Goal: Information Seeking & Learning: Check status

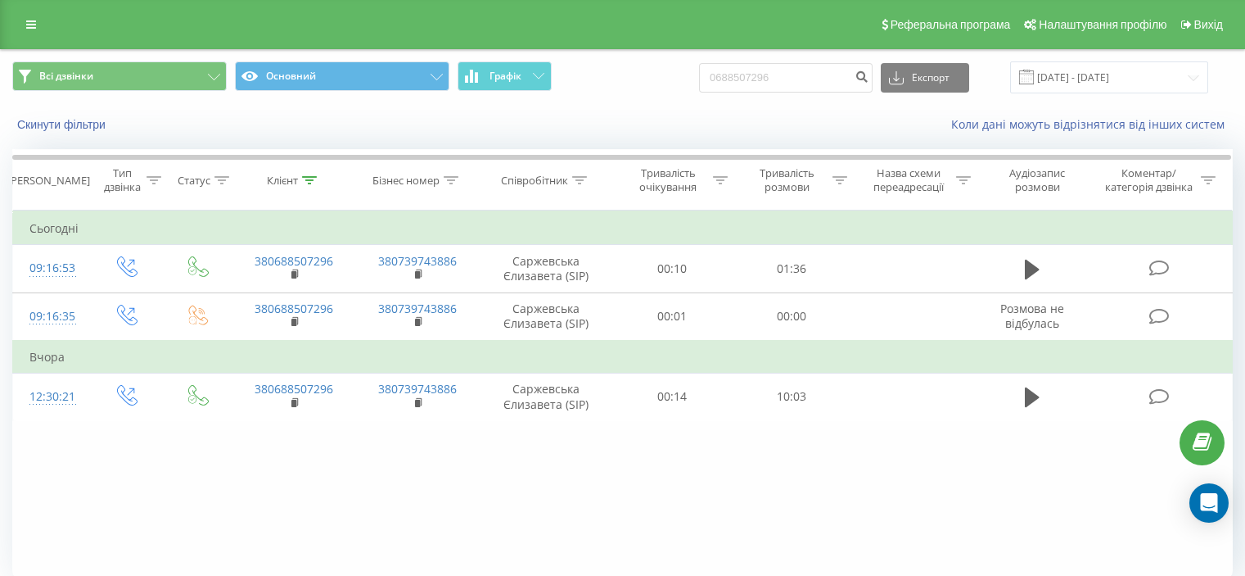
click at [742, 74] on input "0688507296" at bounding box center [786, 77] width 174 height 29
type input "0501505004"
click at [869, 79] on icon "submit" at bounding box center [862, 75] width 14 height 10
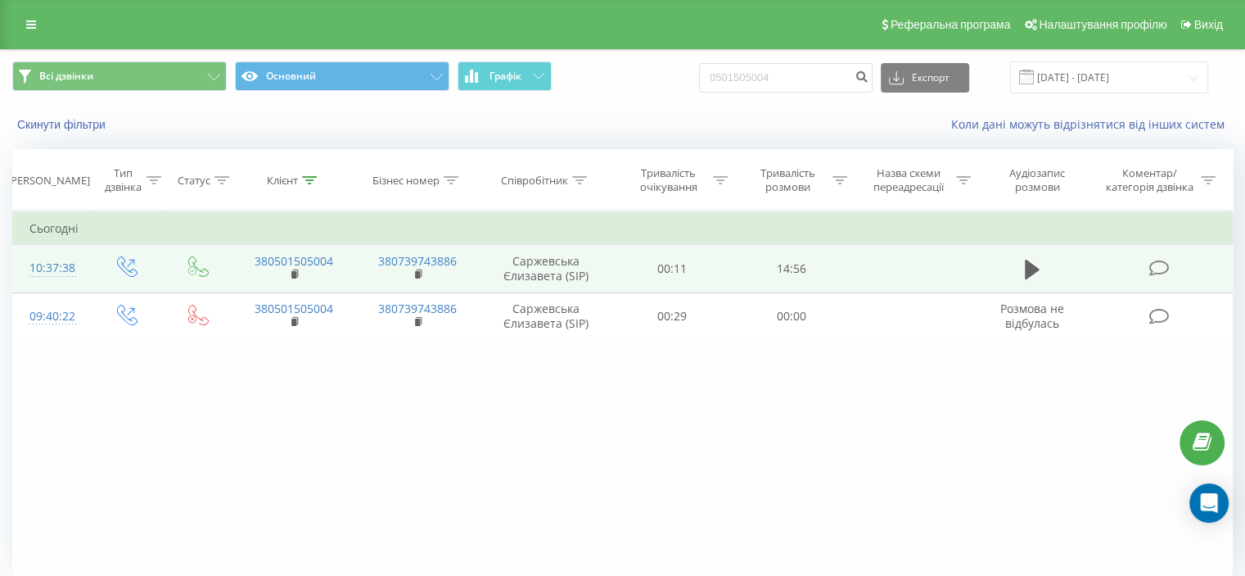
click at [1158, 264] on icon at bounding box center [1159, 268] width 20 height 17
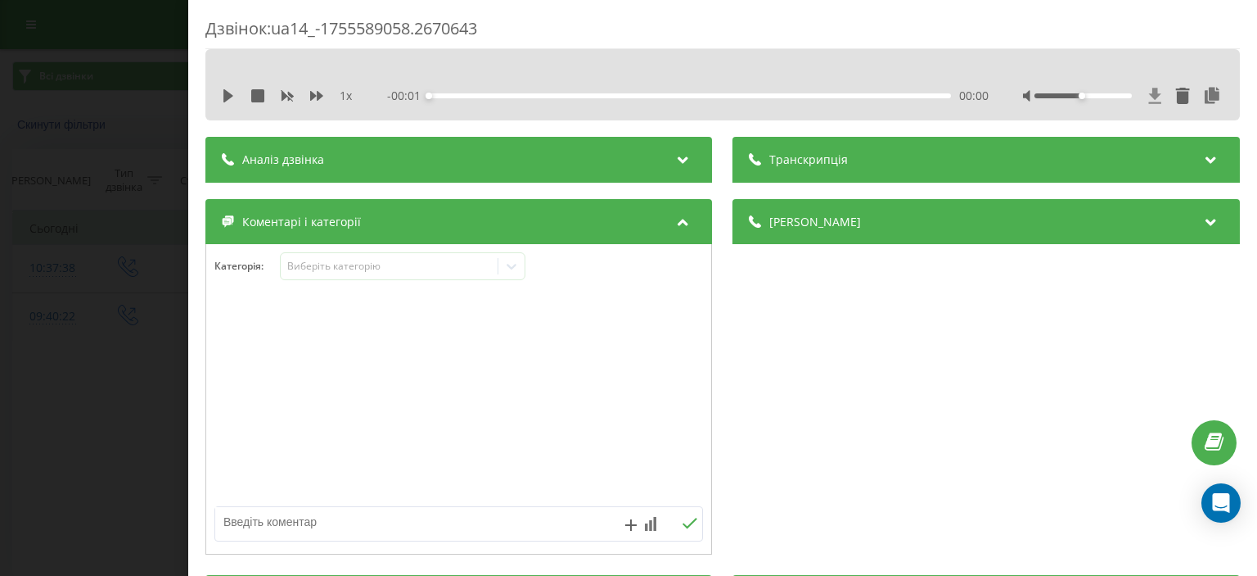
click at [1149, 95] on icon at bounding box center [1155, 96] width 12 height 16
drag, startPoint x: 156, startPoint y: 220, endPoint x: 607, endPoint y: 227, distance: 451.1
click at [156, 220] on div "Дзвінок : ua14_-1755589058.2670643 1 x - 14:55 00:00 00:00 Транскрипція Для AI-…" at bounding box center [628, 288] width 1257 height 576
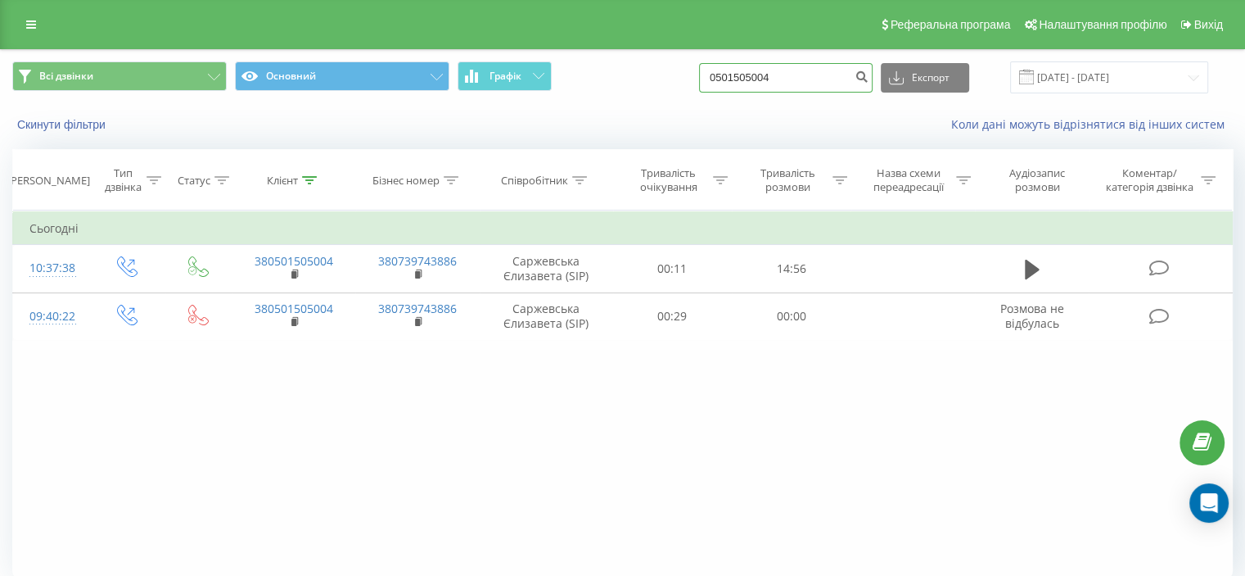
click at [819, 74] on input "0501505004" at bounding box center [786, 77] width 174 height 29
paste input
click at [761, 78] on input at bounding box center [786, 77] width 174 height 29
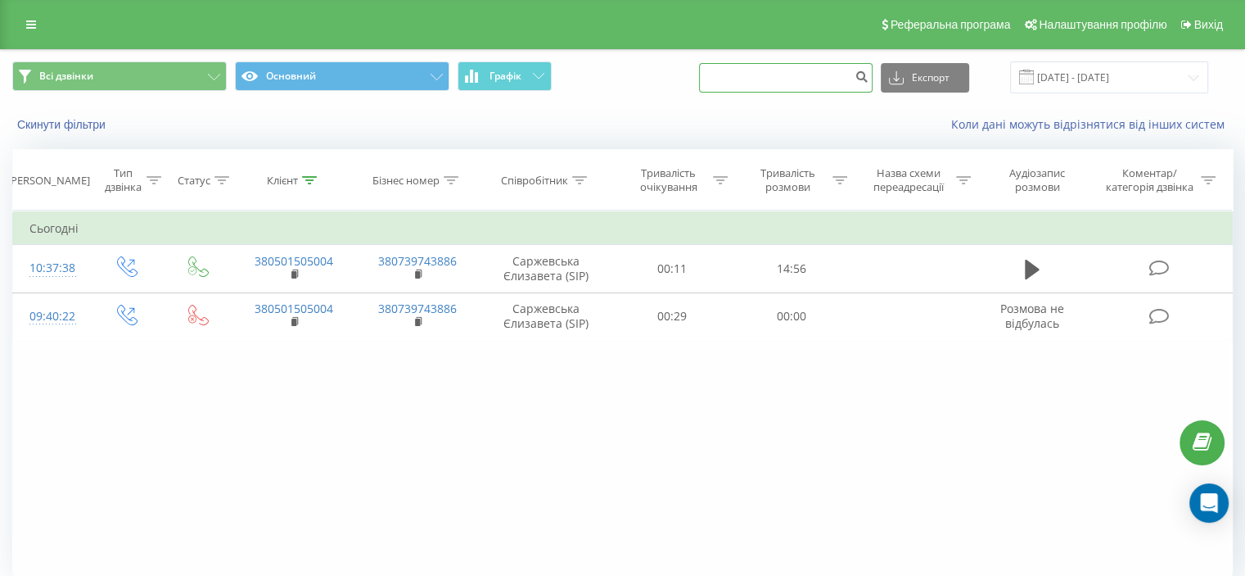
paste input
click at [761, 78] on input at bounding box center [786, 77] width 174 height 29
drag, startPoint x: 761, startPoint y: 78, endPoint x: 708, endPoint y: 78, distance: 52.4
click at [709, 78] on div "Всі дзвінки Основний Графік Експорт .csv .xls .xlsx 19.05.2025 - 19.08.2025" at bounding box center [622, 77] width 1221 height 32
click at [746, 74] on input at bounding box center [786, 77] width 174 height 29
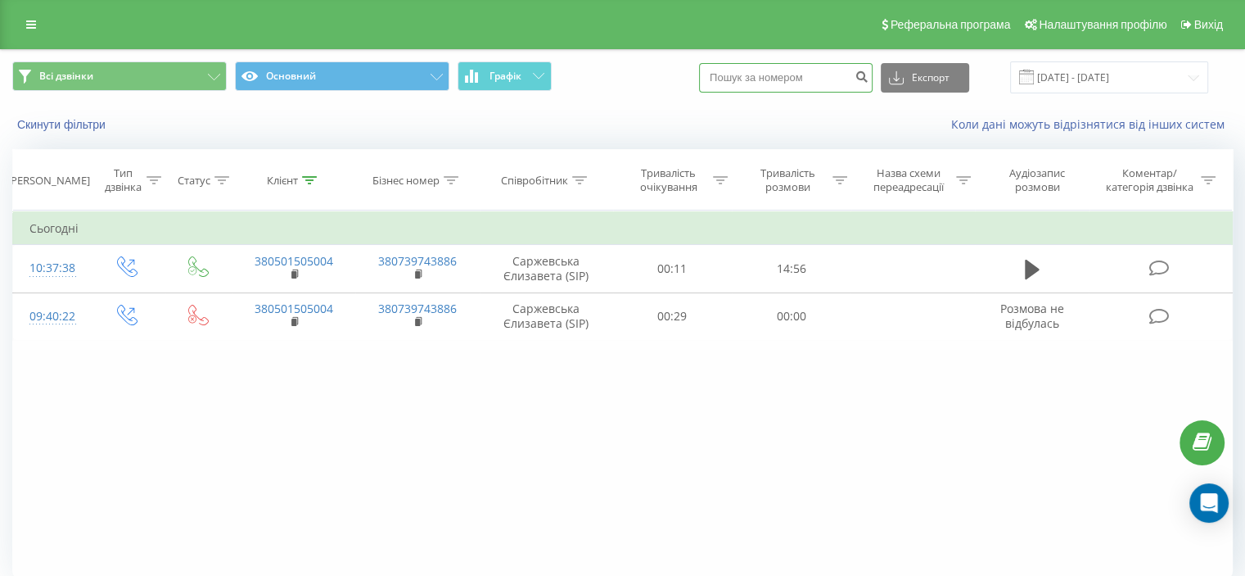
click at [746, 74] on input at bounding box center [786, 77] width 174 height 29
paste input "0660664443"
type input "0660664443"
